Goal: Understand process/instructions: Learn how to perform a task or action

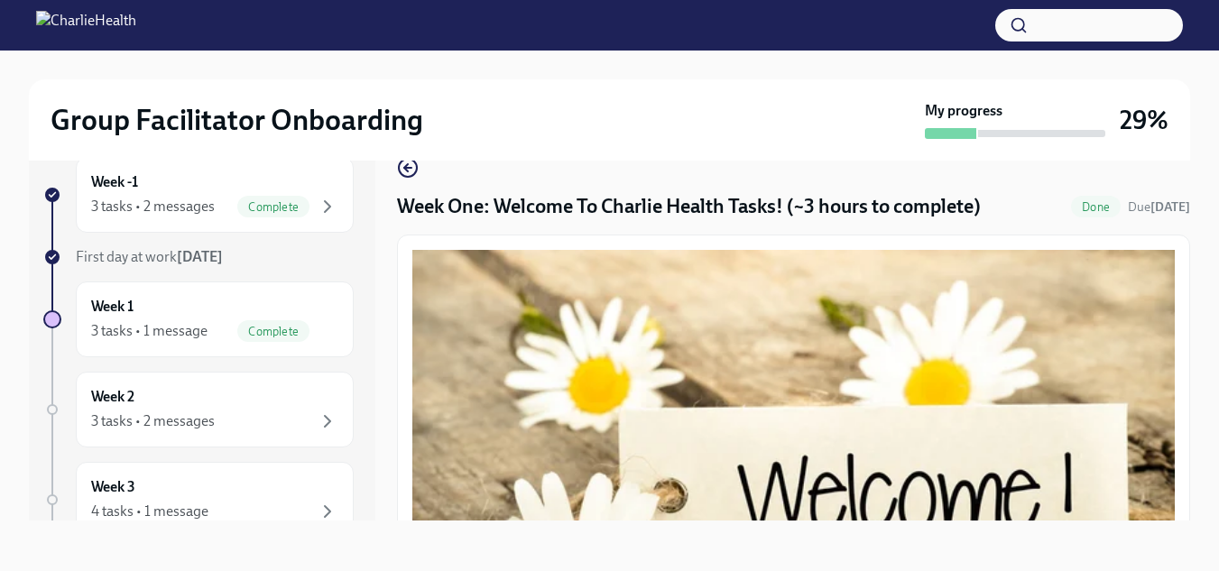
scroll to position [2439, 0]
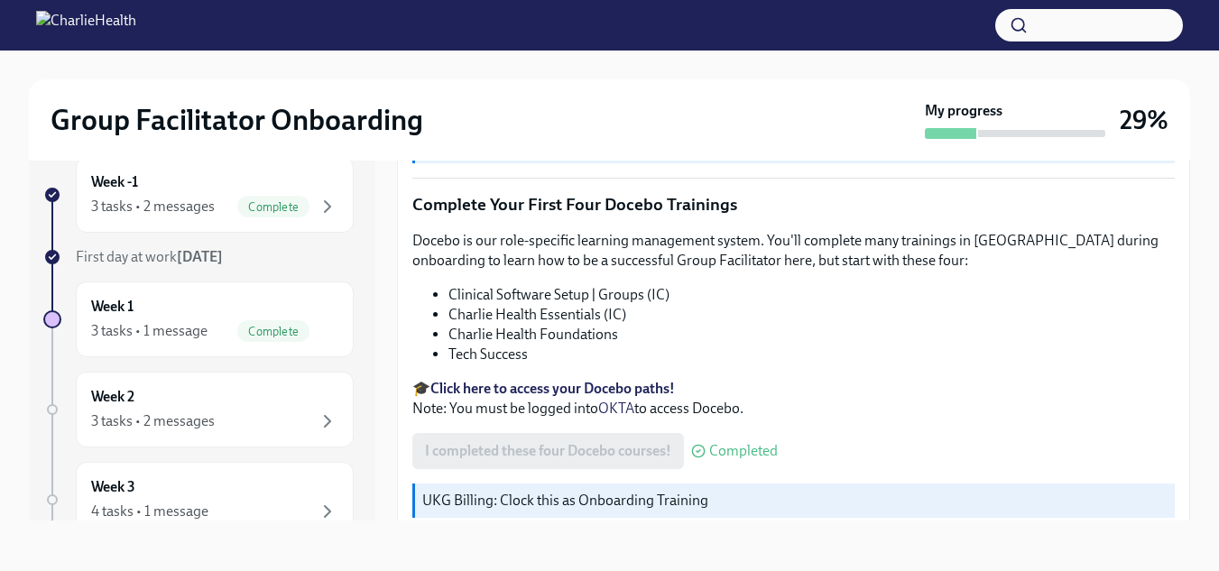
click at [26, 119] on div "Group Facilitator Onboarding My progress 29% Week -1 3 tasks • 2 messages Compl…" at bounding box center [609, 294] width 1219 height 553
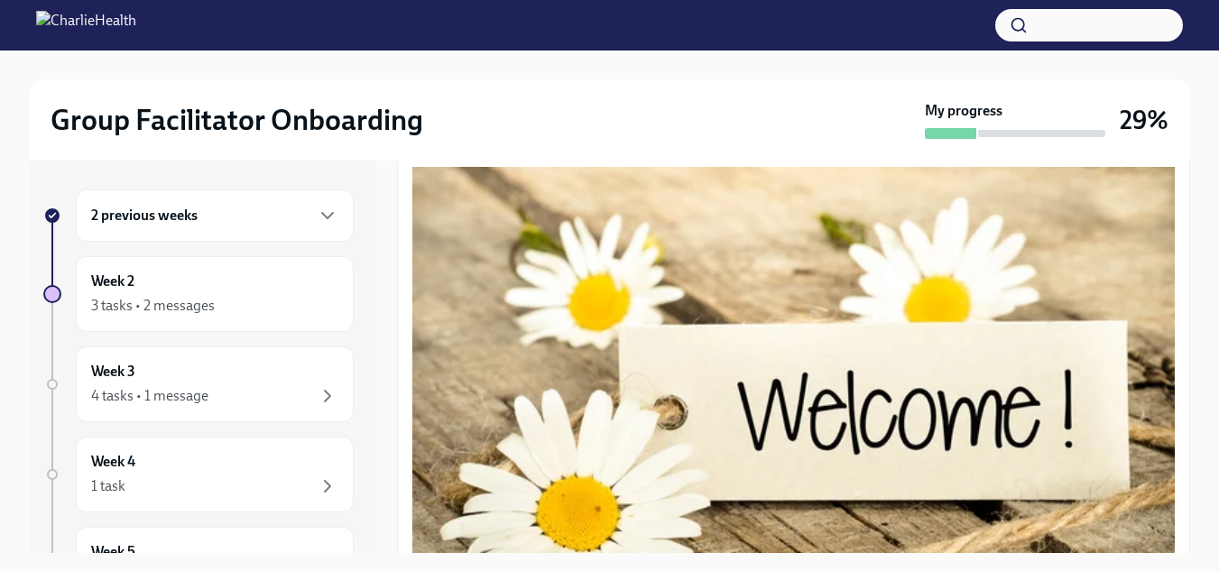
scroll to position [137, 0]
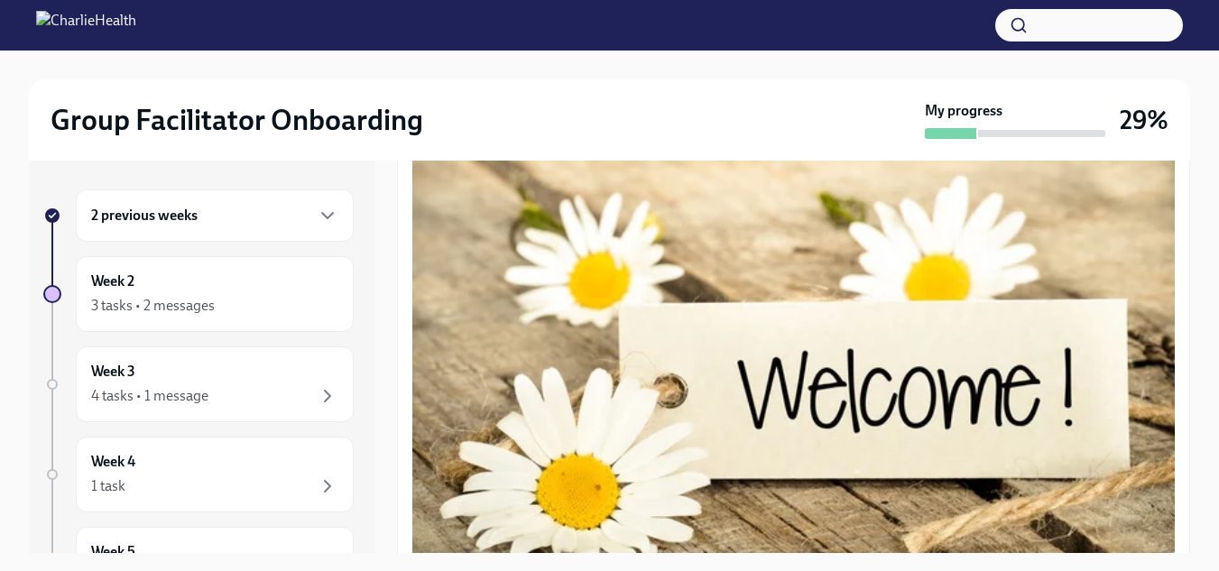
drag, startPoint x: 361, startPoint y: 301, endPoint x: 367, endPoint y: 335, distance: 34.0
click at [367, 335] on div "2 previous weeks Week 2 3 tasks • 2 messages Week 3 4 tasks • 1 message Week 4 …" at bounding box center [202, 357] width 347 height 393
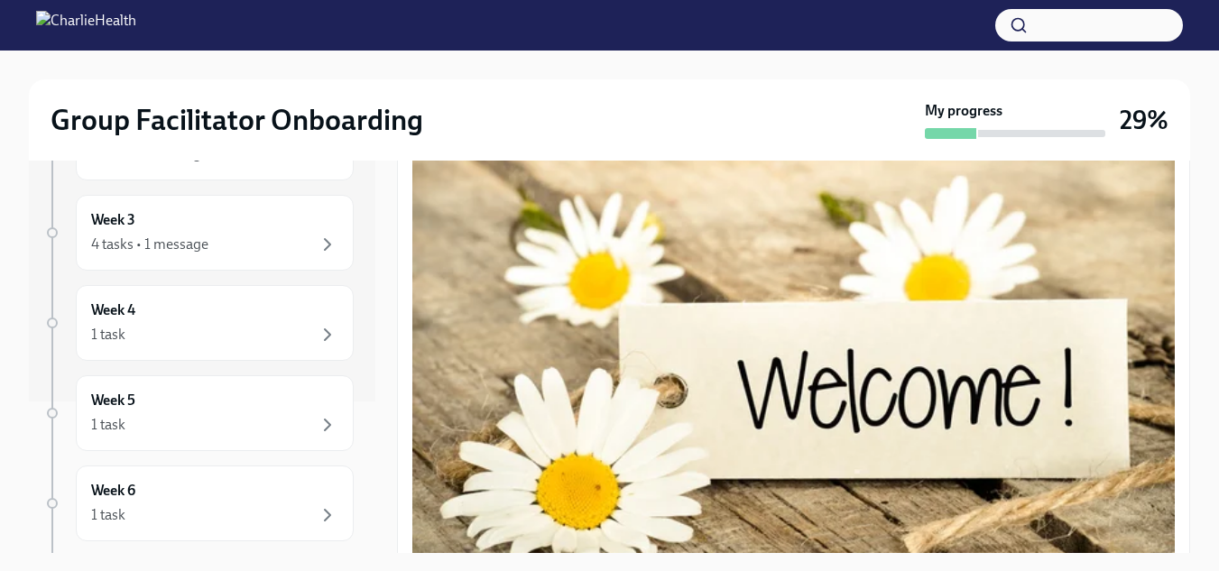
scroll to position [157, 0]
drag, startPoint x: 343, startPoint y: 423, endPoint x: 338, endPoint y: 370, distance: 53.5
click at [338, 370] on div "2 previous weeks Week 2 3 tasks • 2 messages Week 3 4 tasks • 1 message Week 4 …" at bounding box center [202, 357] width 347 height 393
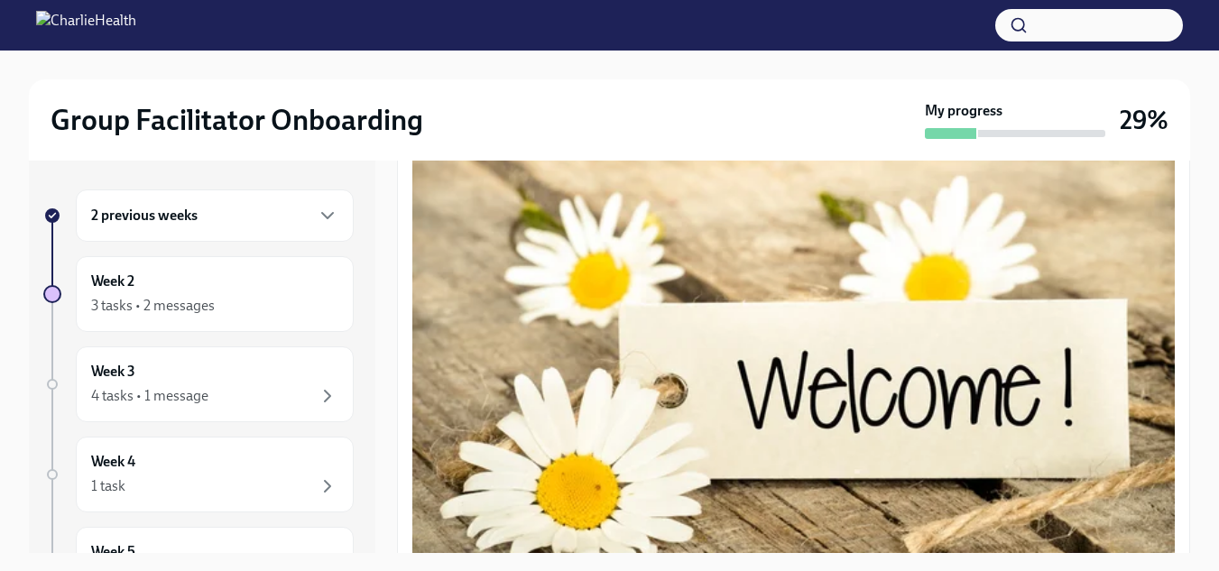
click at [273, 222] on div "2 previous weeks" at bounding box center [214, 216] width 247 height 22
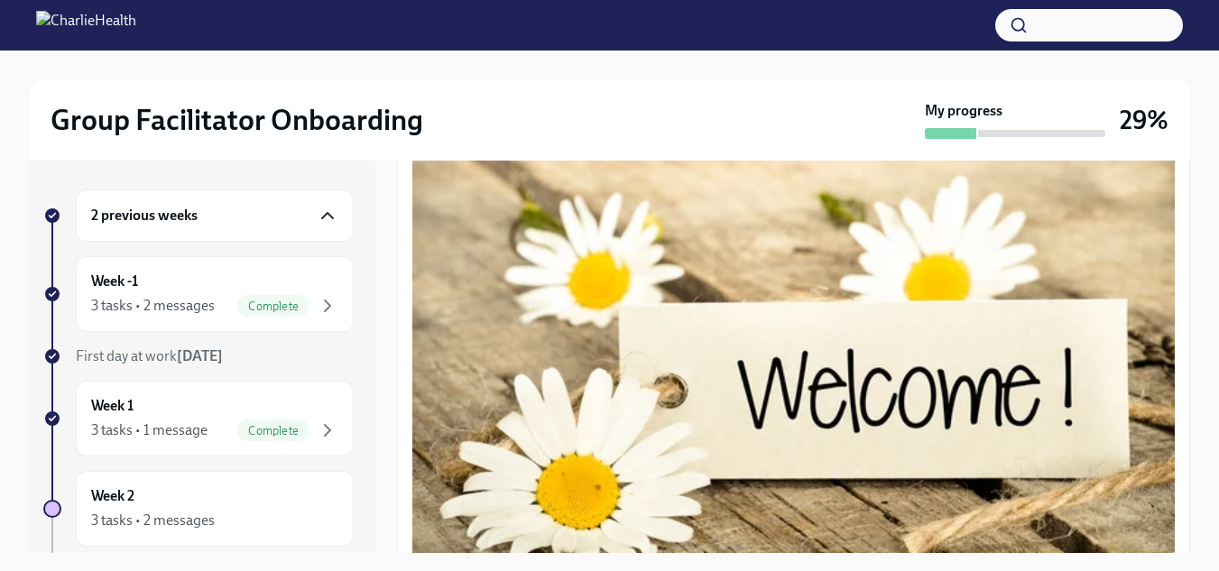
click at [317, 220] on icon "button" at bounding box center [328, 216] width 22 height 22
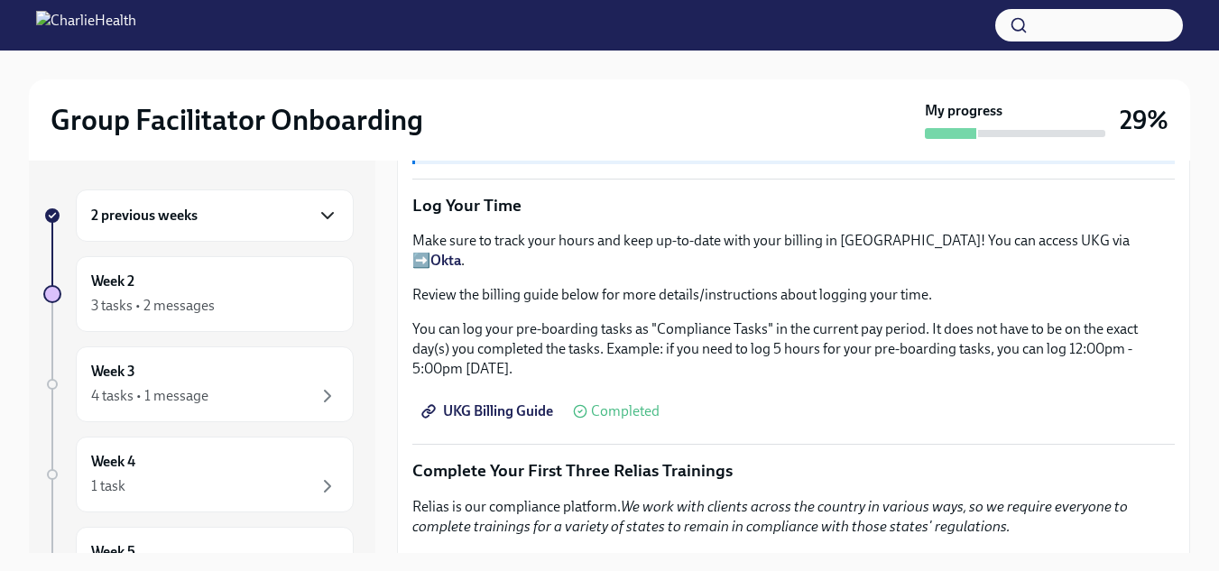
scroll to position [1824, 0]
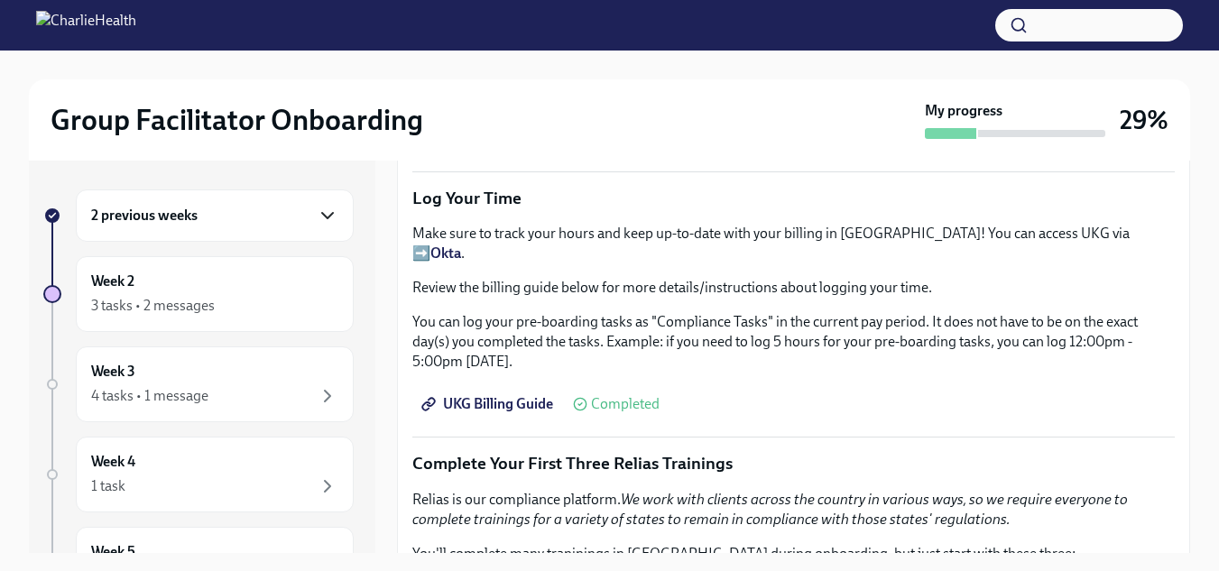
click at [494, 395] on span "UKG Billing Guide" at bounding box center [489, 404] width 128 height 18
